Goal: Task Accomplishment & Management: Use online tool/utility

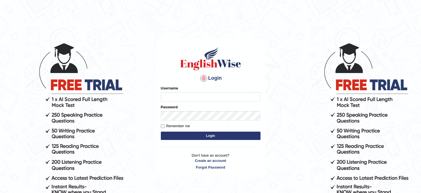
type input "Prisci"
click at [207, 134] on button "Login" at bounding box center [211, 135] width 100 height 8
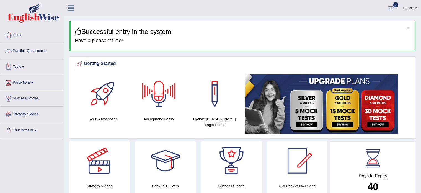
click at [18, 63] on link "Tests" at bounding box center [31, 66] width 63 height 14
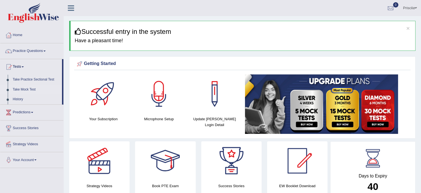
click at [31, 87] on link "Take Mock Test" at bounding box center [36, 90] width 52 height 10
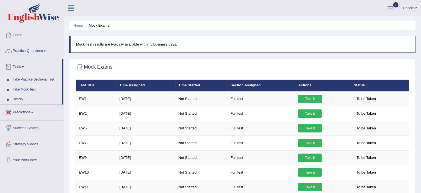
click at [33, 80] on link "Take Practice Sectional Test" at bounding box center [36, 80] width 52 height 10
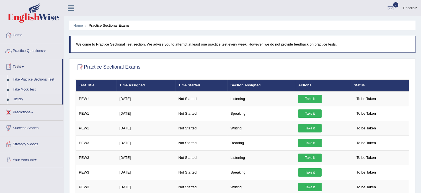
click at [21, 87] on link "Take Mock Test" at bounding box center [36, 90] width 52 height 10
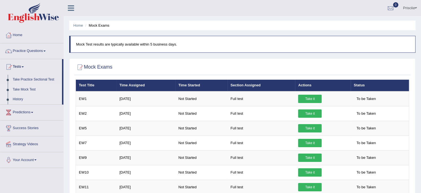
click at [22, 99] on link "History" at bounding box center [36, 99] width 52 height 10
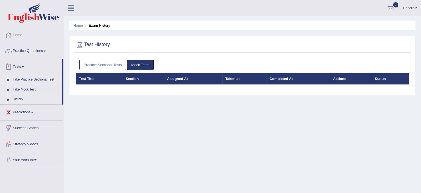
click at [32, 77] on link "Take Practice Sectional Test" at bounding box center [36, 80] width 52 height 10
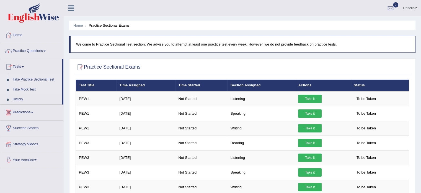
click at [27, 90] on link "Take Mock Test" at bounding box center [36, 90] width 52 height 10
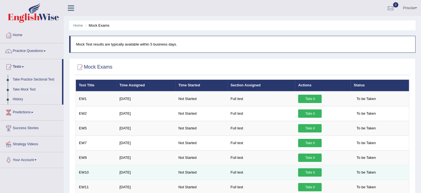
click at [264, 177] on td "Full test" at bounding box center [262, 172] width 68 height 15
